Goal: Information Seeking & Learning: Find specific fact

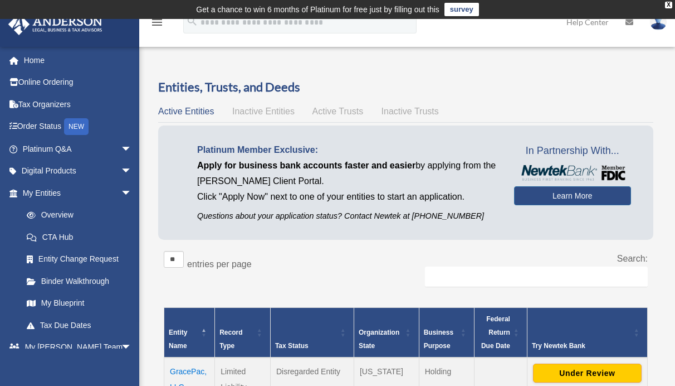
scroll to position [57, 0]
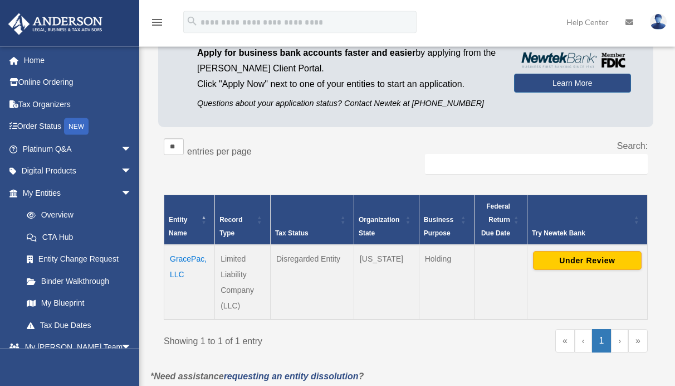
scroll to position [114, 0]
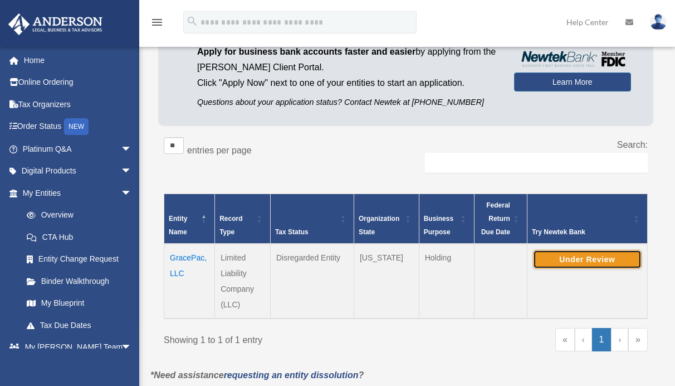
click at [567, 261] on button "Under Review" at bounding box center [587, 259] width 109 height 19
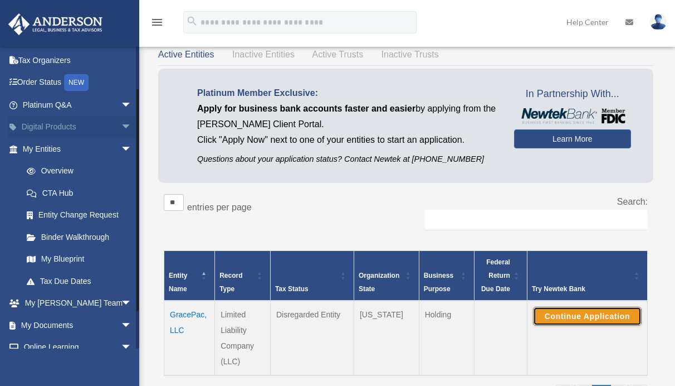
scroll to position [53, 0]
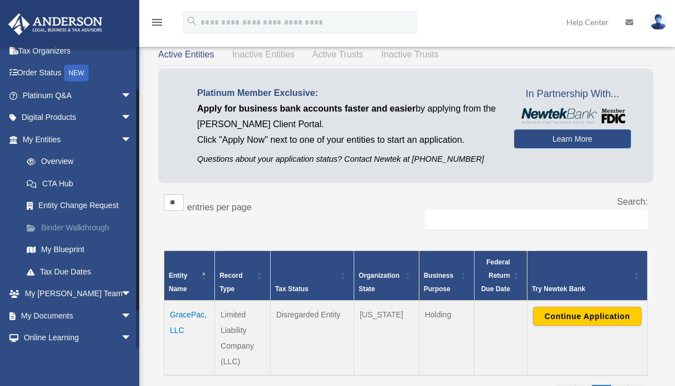
click at [81, 229] on link "Binder Walkthrough" at bounding box center [82, 227] width 133 height 22
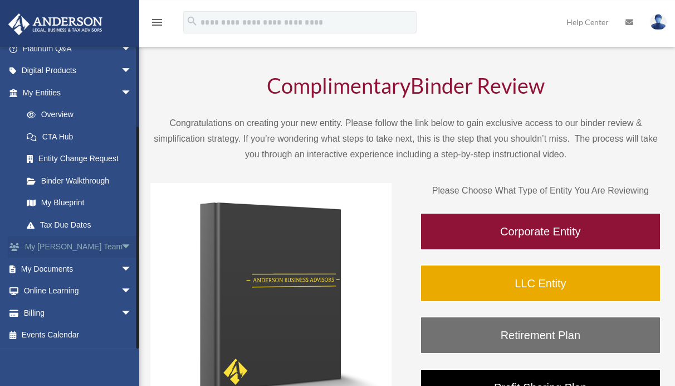
scroll to position [57, 0]
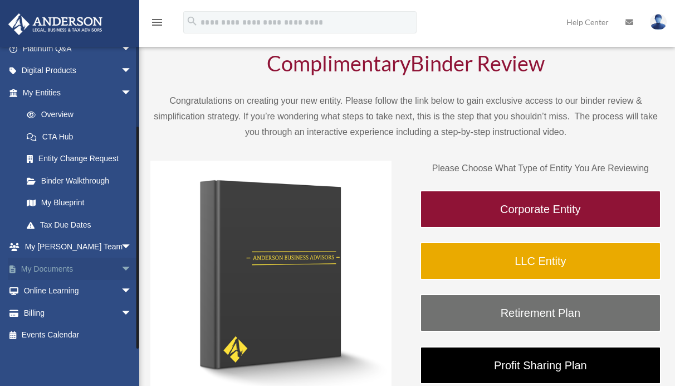
click at [121, 267] on span "arrow_drop_down" at bounding box center [132, 268] width 22 height 23
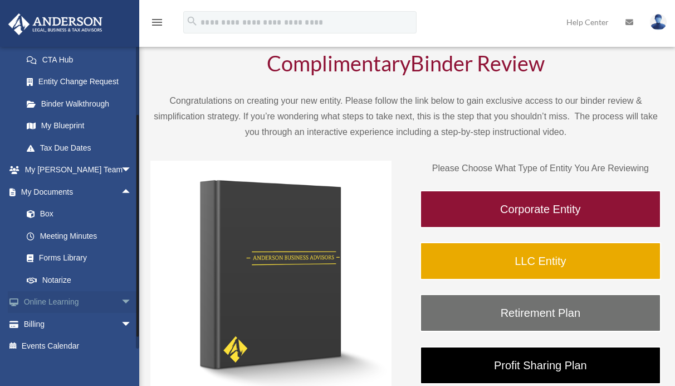
scroll to position [188, 0]
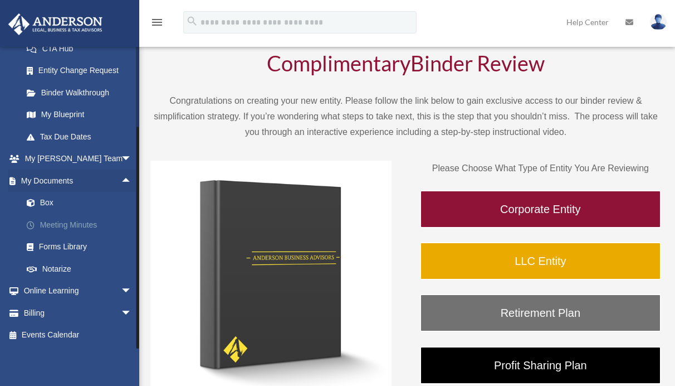
click at [64, 226] on link "Meeting Minutes" at bounding box center [82, 224] width 133 height 22
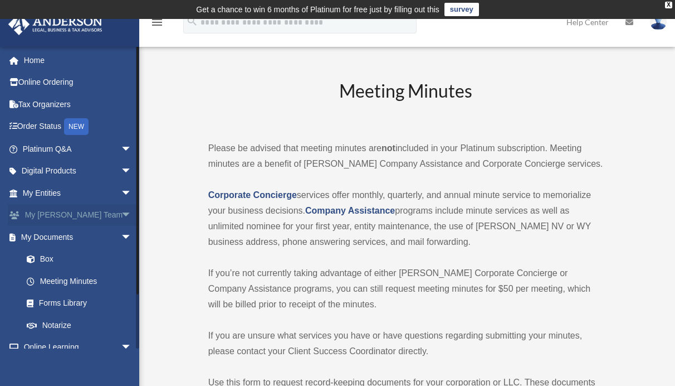
click at [121, 215] on span "arrow_drop_down" at bounding box center [132, 215] width 22 height 23
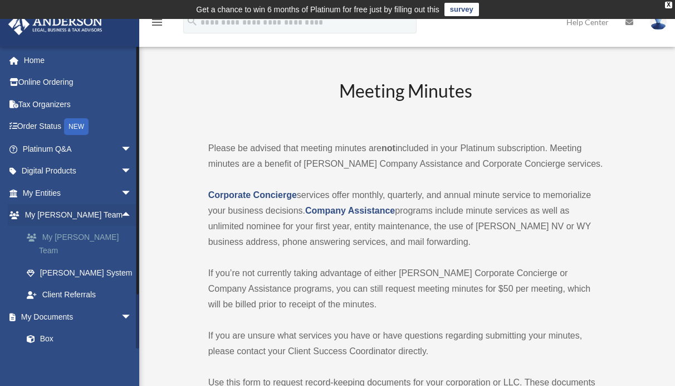
click at [70, 236] on link "My [PERSON_NAME] Team" at bounding box center [82, 244] width 133 height 36
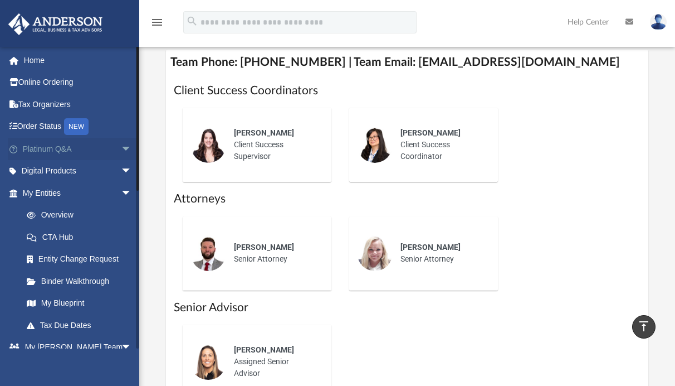
click at [121, 148] on span "arrow_drop_down" at bounding box center [132, 149] width 22 height 23
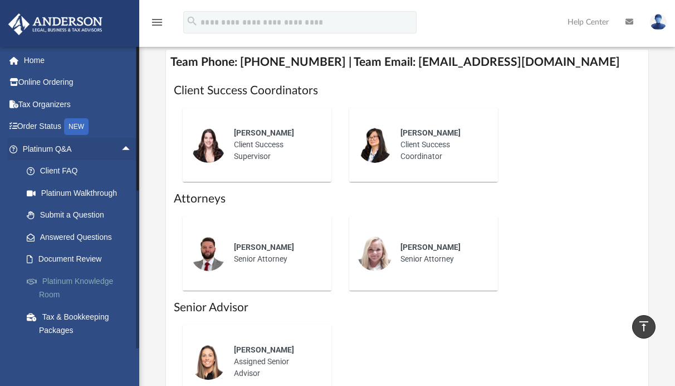
click at [80, 282] on link "Platinum Knowledge Room" at bounding box center [82, 288] width 133 height 36
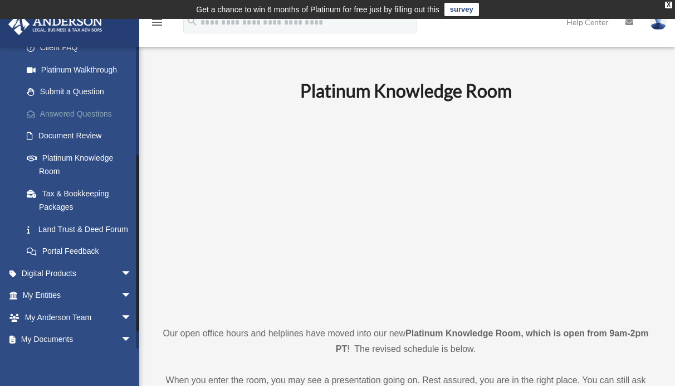
scroll to position [207, 0]
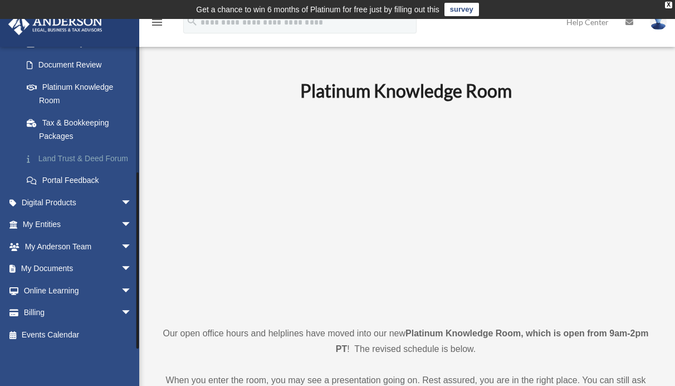
click at [67, 147] on link "Land Trust & Deed Forum" at bounding box center [82, 158] width 133 height 22
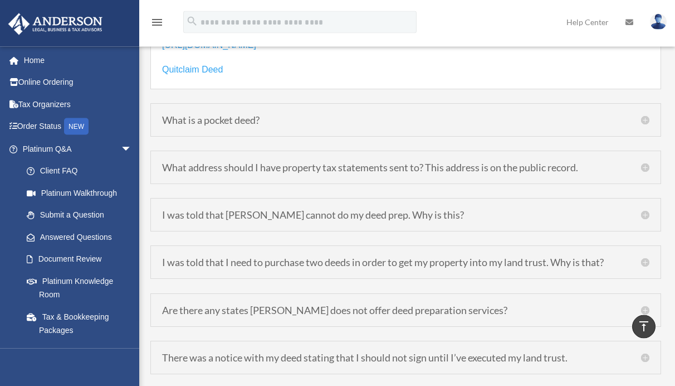
scroll to position [1818, 0]
click at [644, 213] on h5 "I was told that [PERSON_NAME] cannot do my deed prep. Why is this?" at bounding box center [405, 214] width 487 height 10
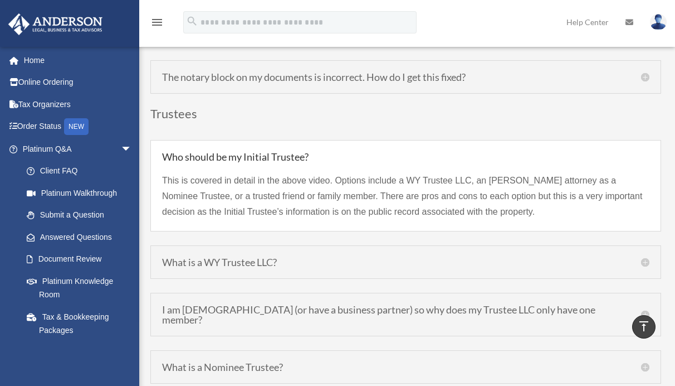
scroll to position [4012, 0]
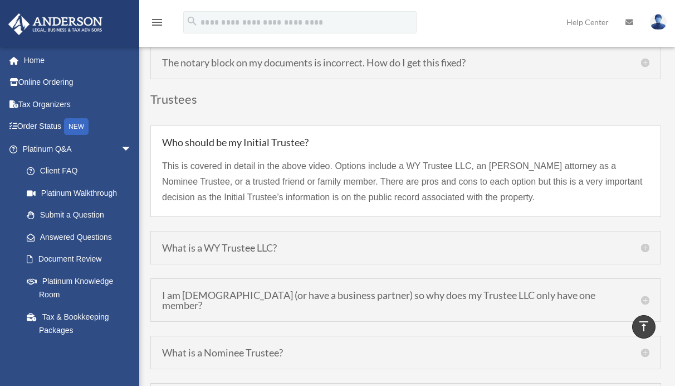
click at [644, 242] on h5 "What is a WY Trustee LLC?" at bounding box center [405, 247] width 487 height 10
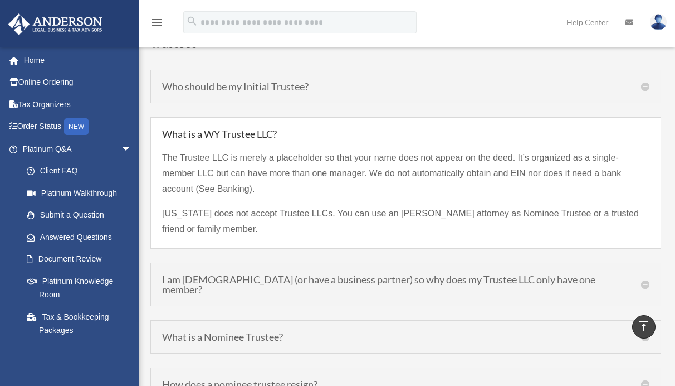
scroll to position [4069, 0]
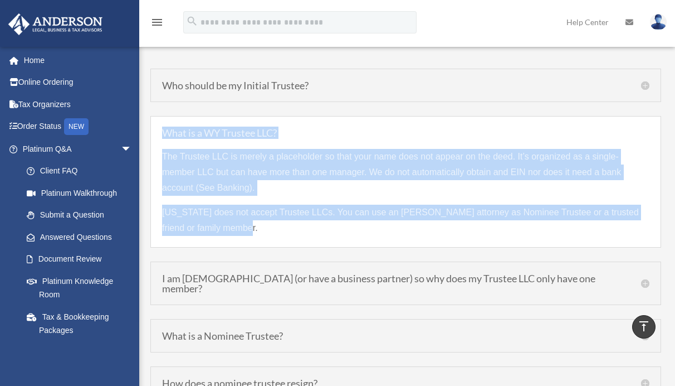
drag, startPoint x: 159, startPoint y: 115, endPoint x: 388, endPoint y: 220, distance: 252.5
click at [388, 220] on div "What is a WY Trustee LLC? The Trustee LLC is merely a placeholder so that your …" at bounding box center [405, 181] width 511 height 131
copy div "What is a WY Trustee LLC? The Trustee LLC is merely a placeholder so that your …"
click at [353, 229] on div "What is a WY Trustee LLC? The Trustee LLC is merely a placeholder so that your …" at bounding box center [405, 181] width 511 height 131
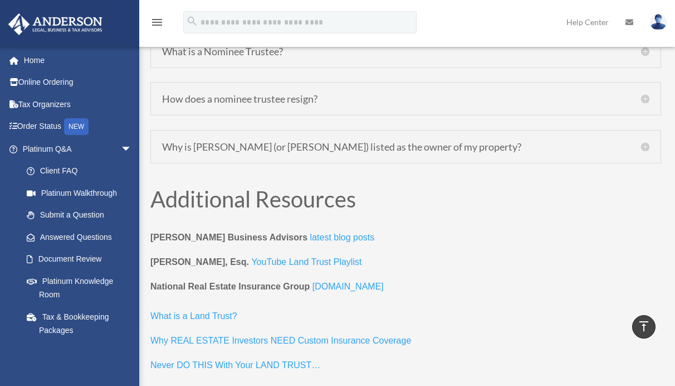
scroll to position [4410, 0]
